Goal: Information Seeking & Learning: Learn about a topic

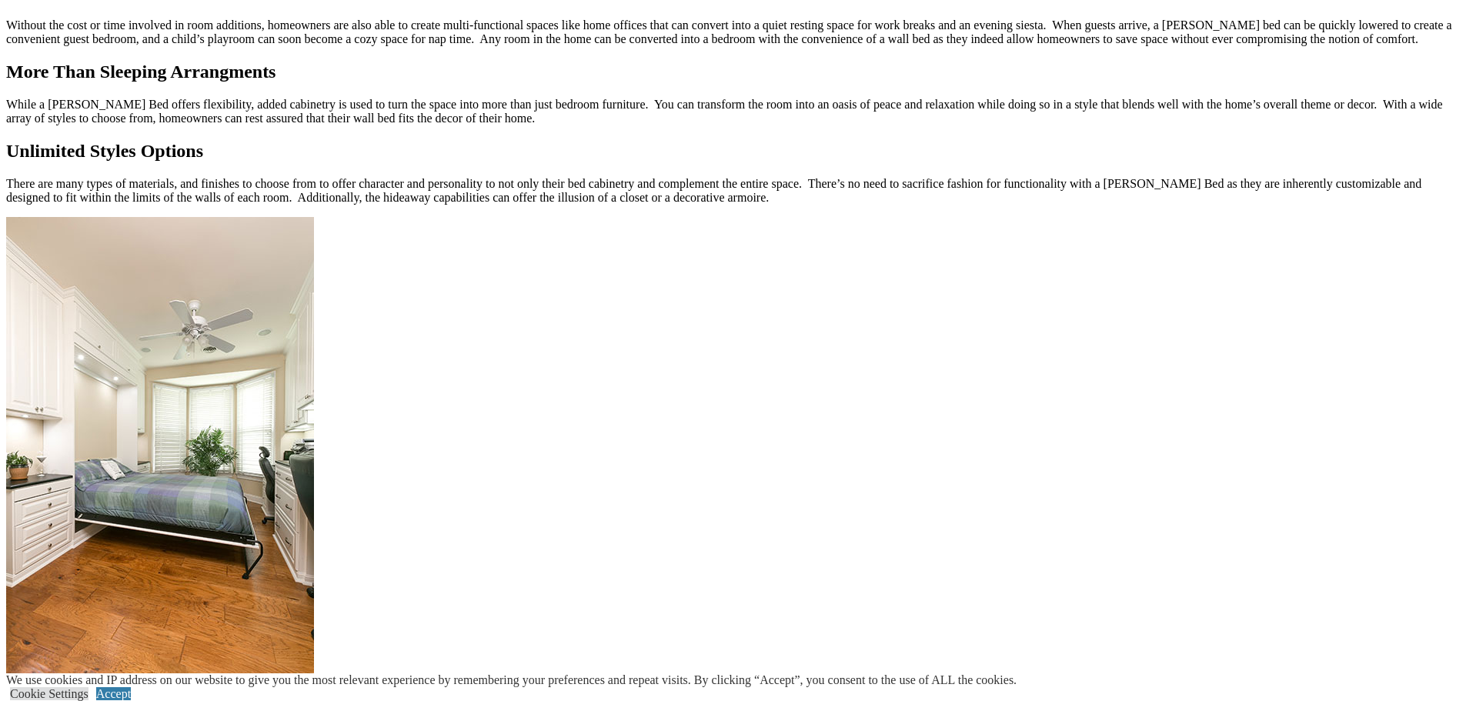
scroll to position [1693, 0]
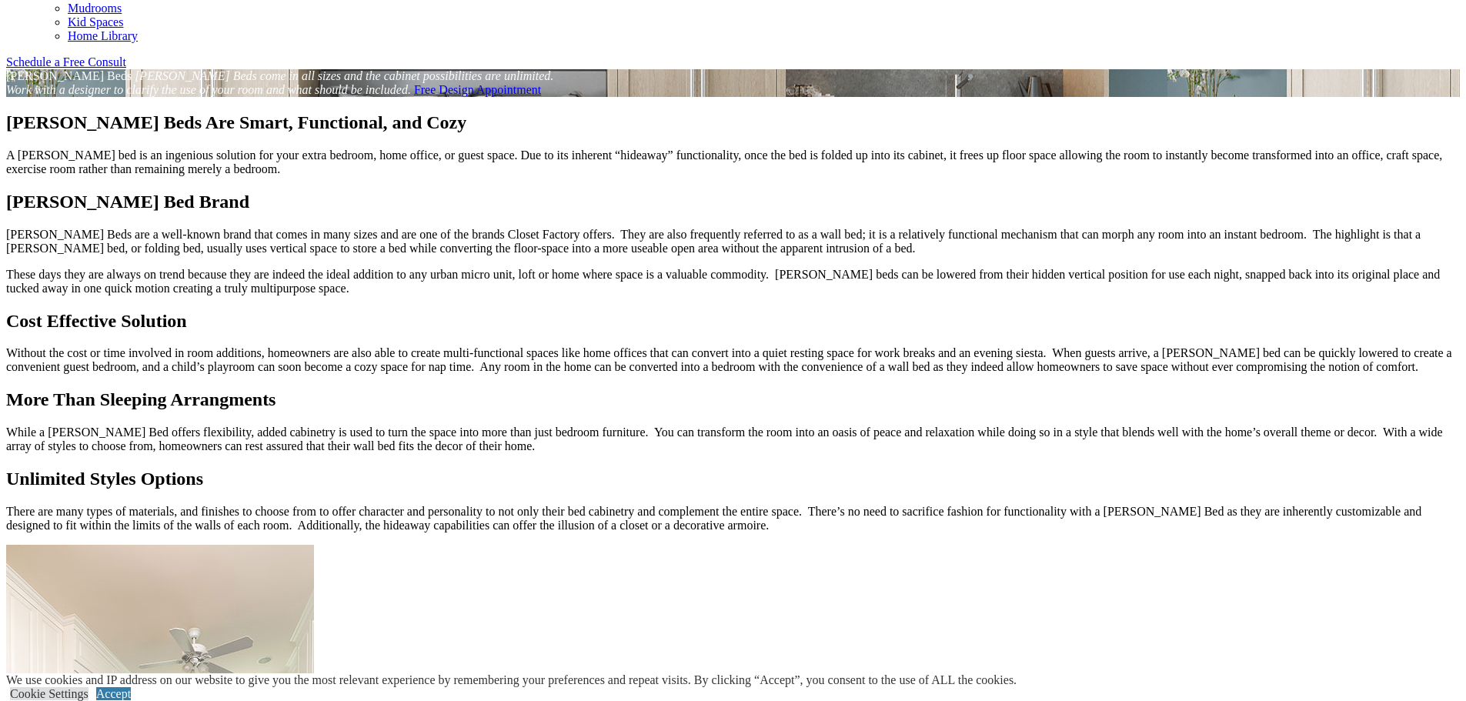
scroll to position [769, 0]
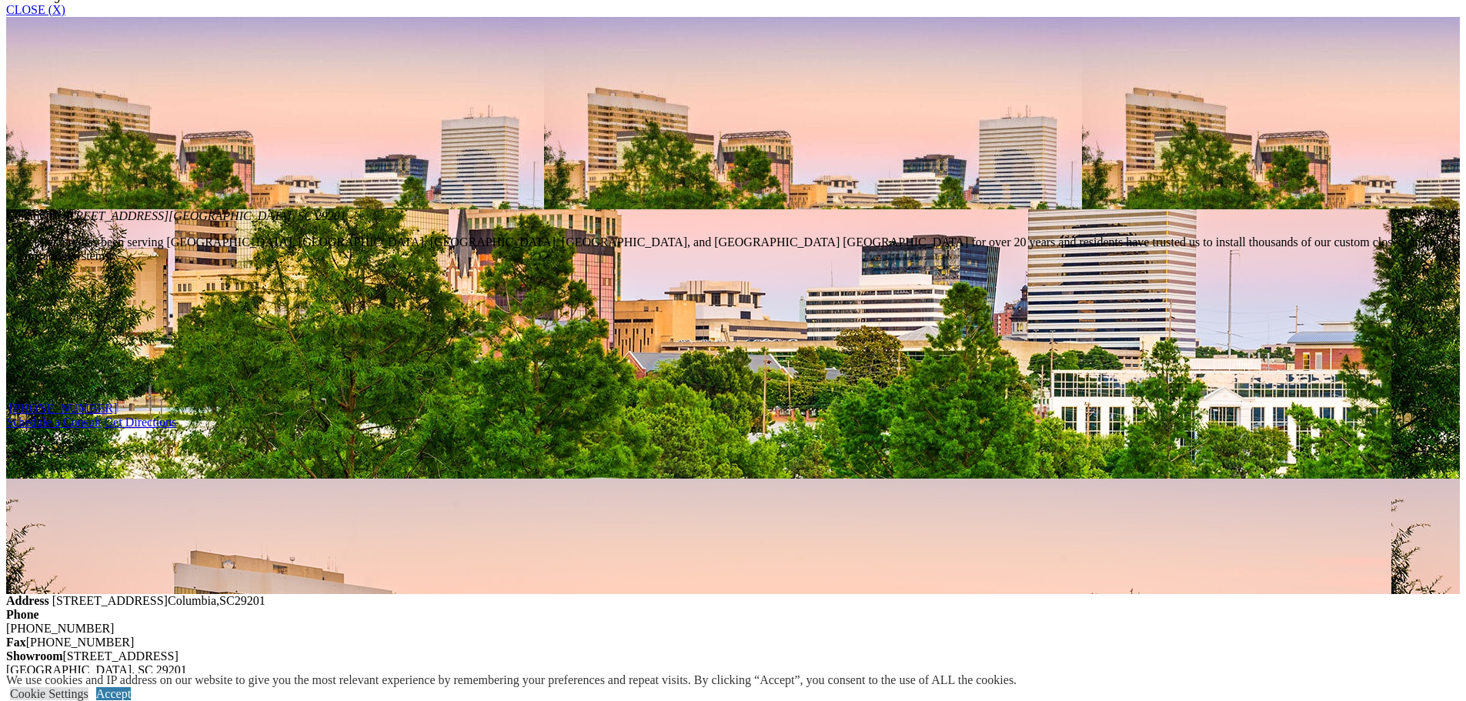
scroll to position [692, 0]
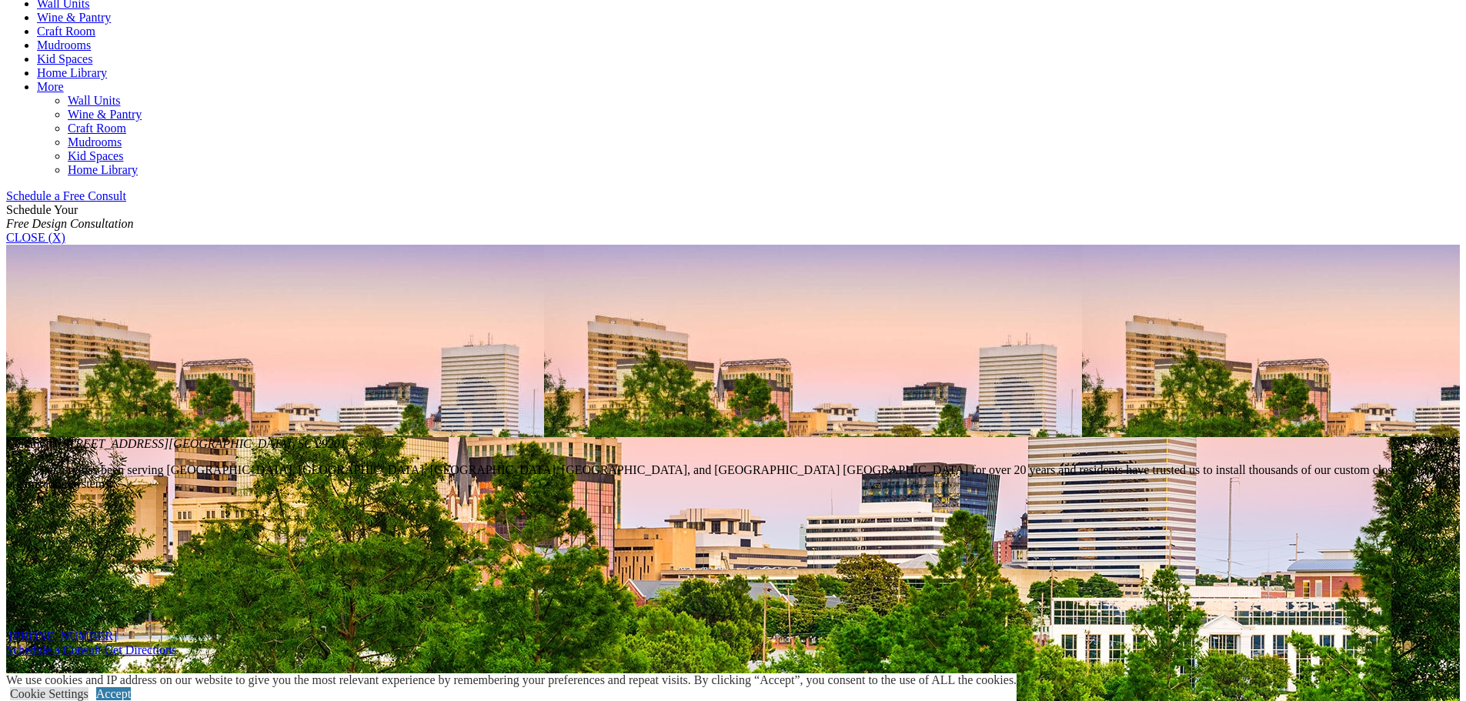
click at [89, 10] on link "Wall Units" at bounding box center [63, 3] width 52 height 13
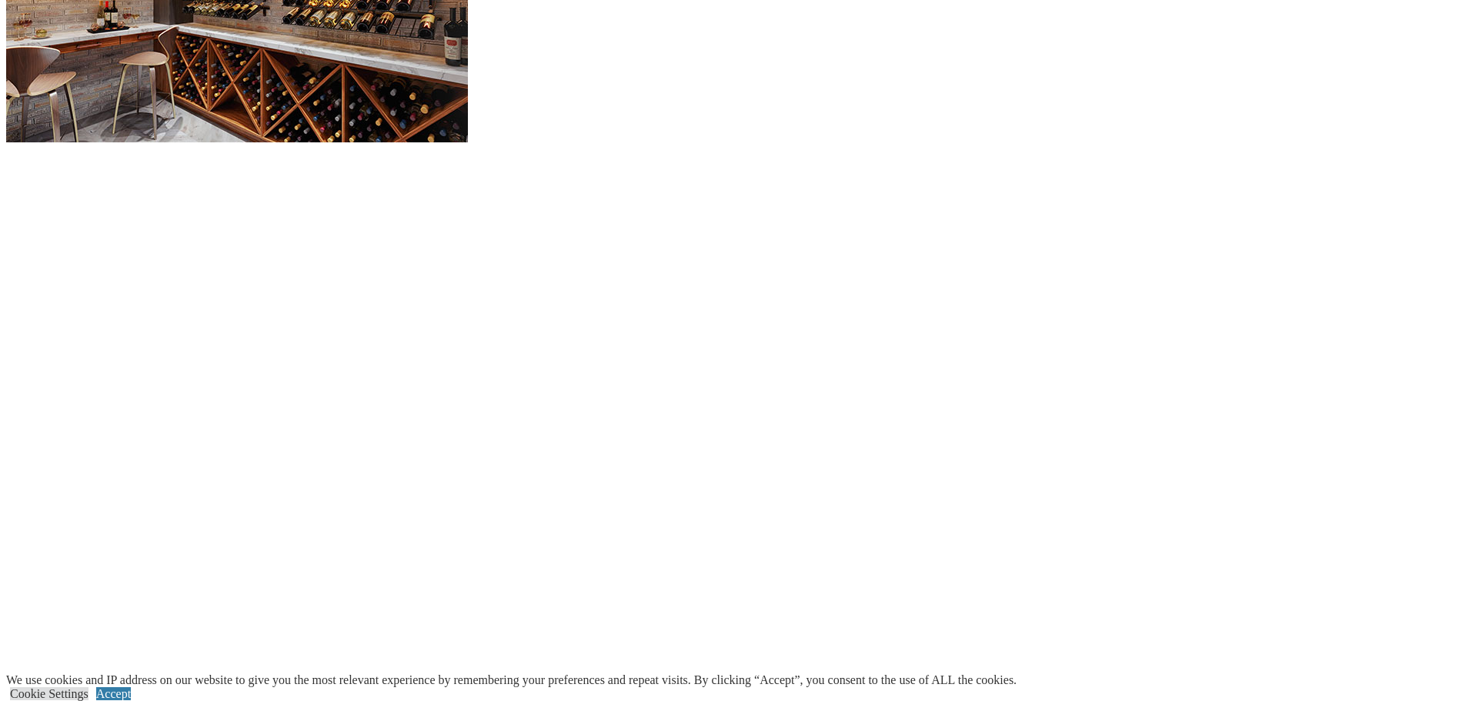
scroll to position [1616, 0]
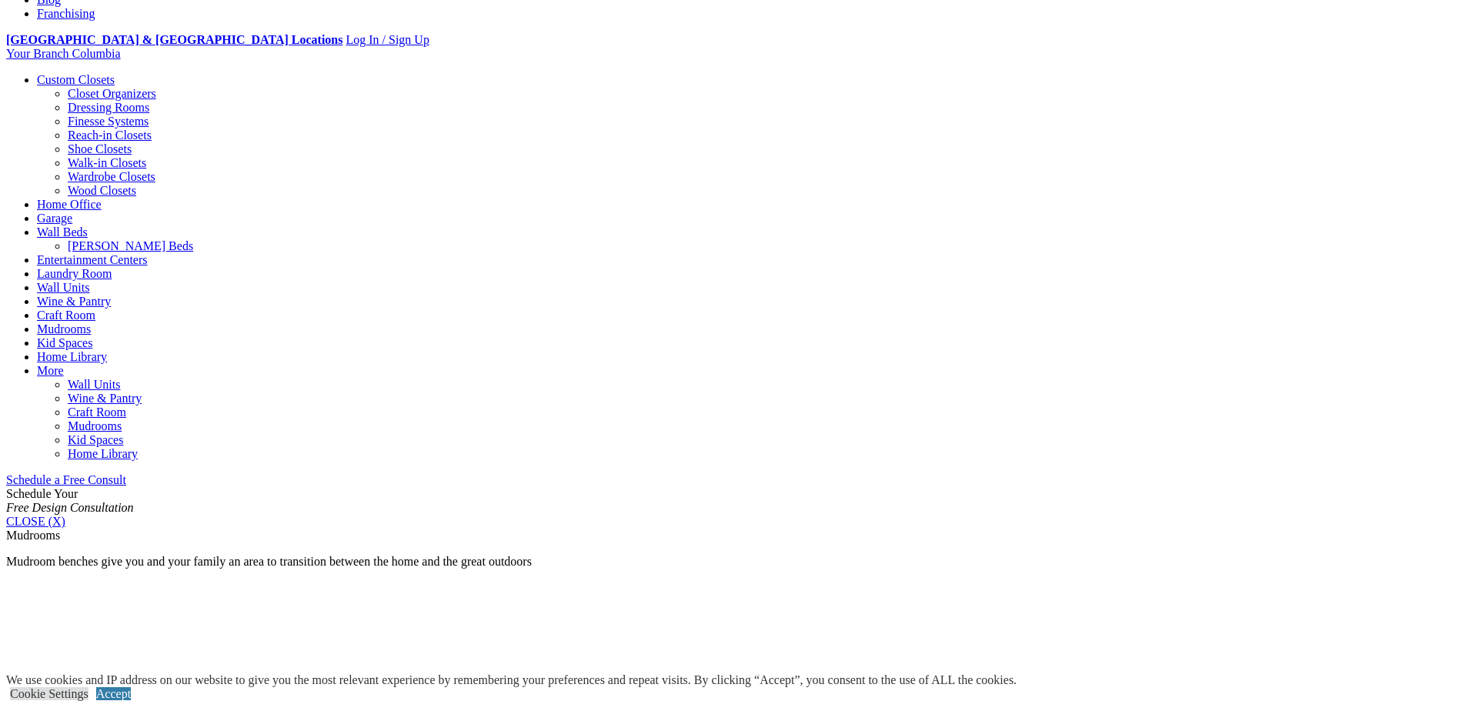
scroll to position [308, 0]
